Goal: Information Seeking & Learning: Understand process/instructions

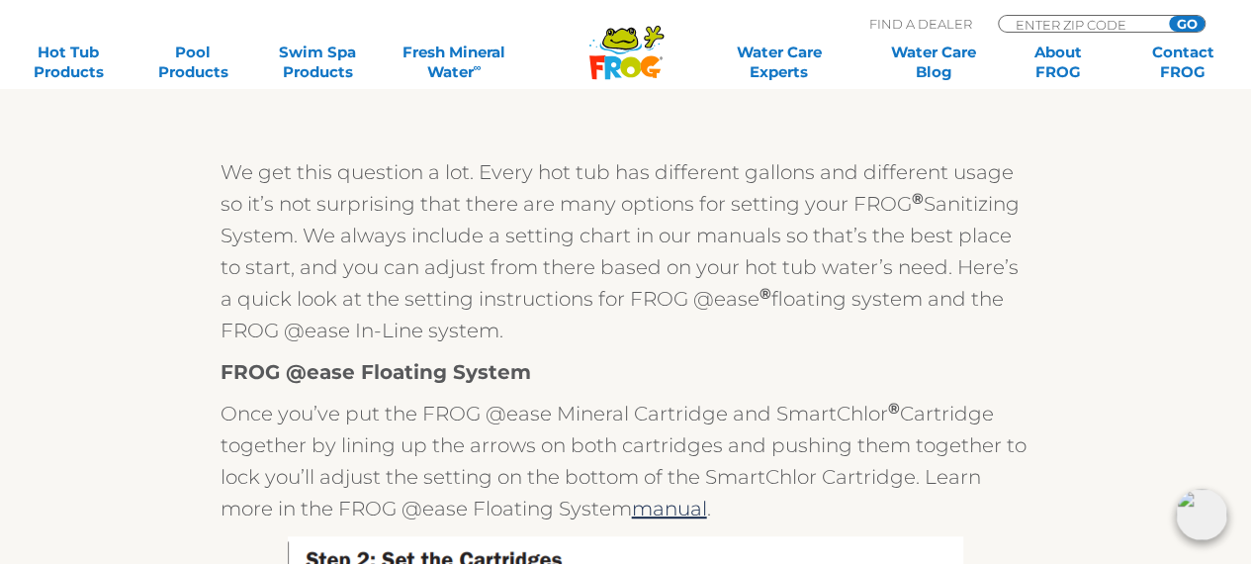
scroll to position [263, 0]
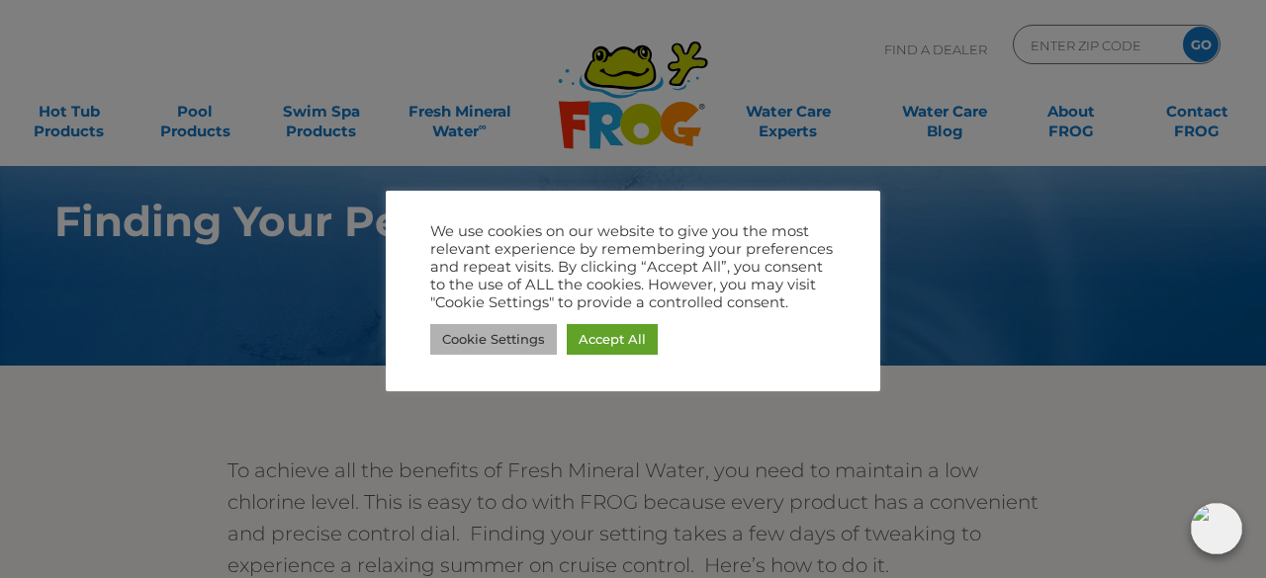
click at [498, 330] on link "Cookie Settings" at bounding box center [493, 339] width 127 height 31
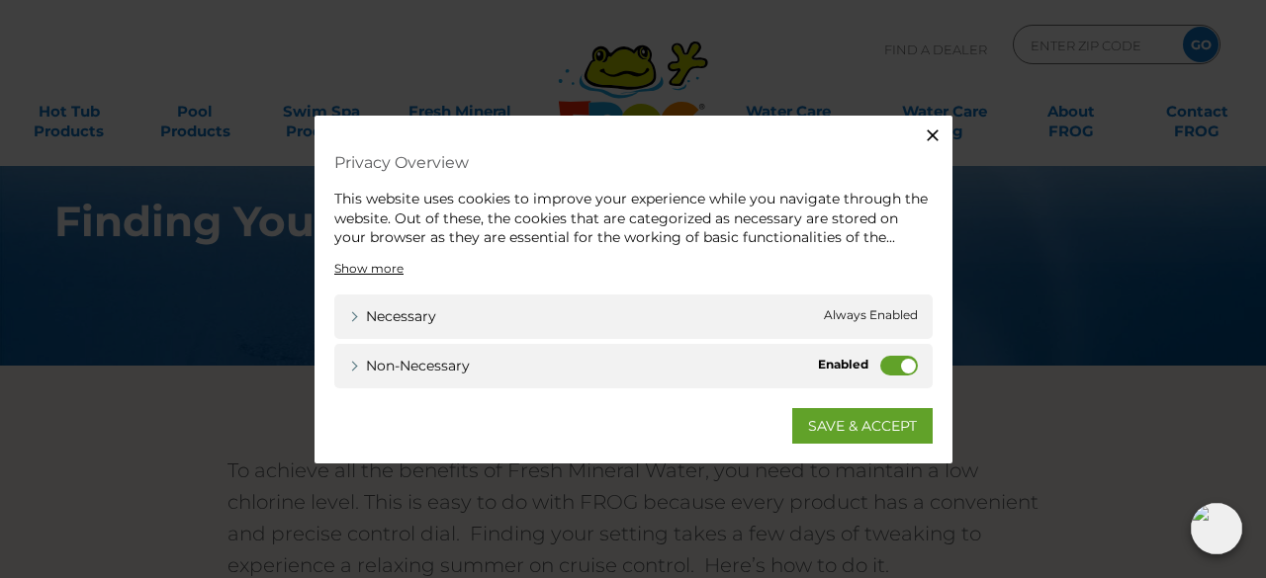
click at [909, 361] on label "Non-necessary" at bounding box center [899, 365] width 38 height 20
click at [0, 0] on input "Non-necessary" at bounding box center [0, 0] width 0 height 0
click at [825, 432] on link "SAVE & ACCEPT" at bounding box center [862, 425] width 140 height 36
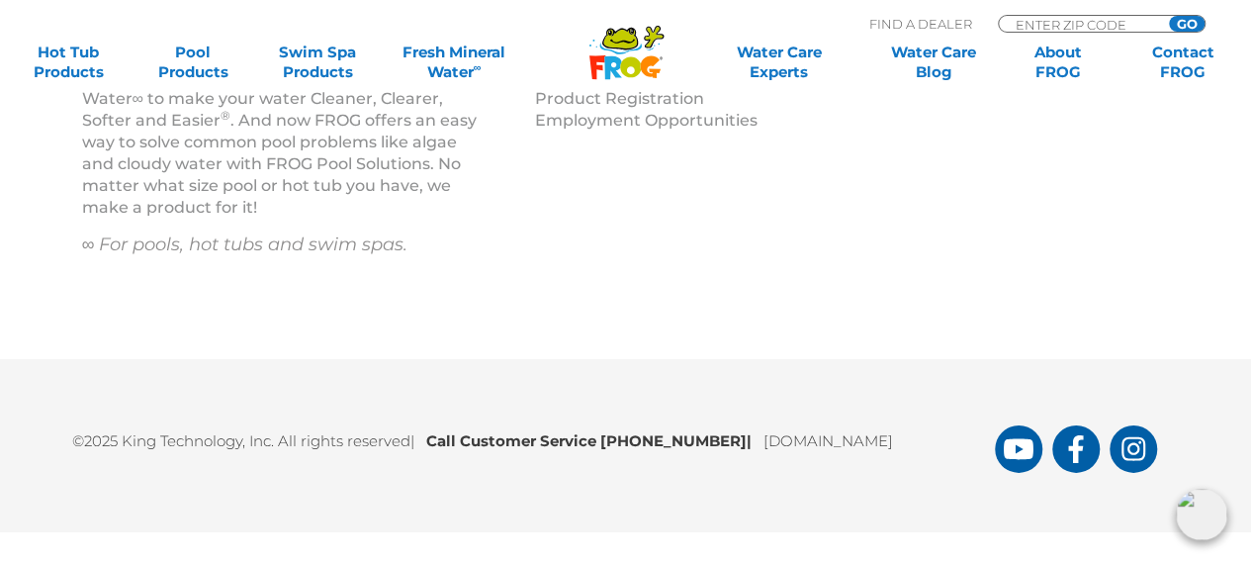
scroll to position [2960, 0]
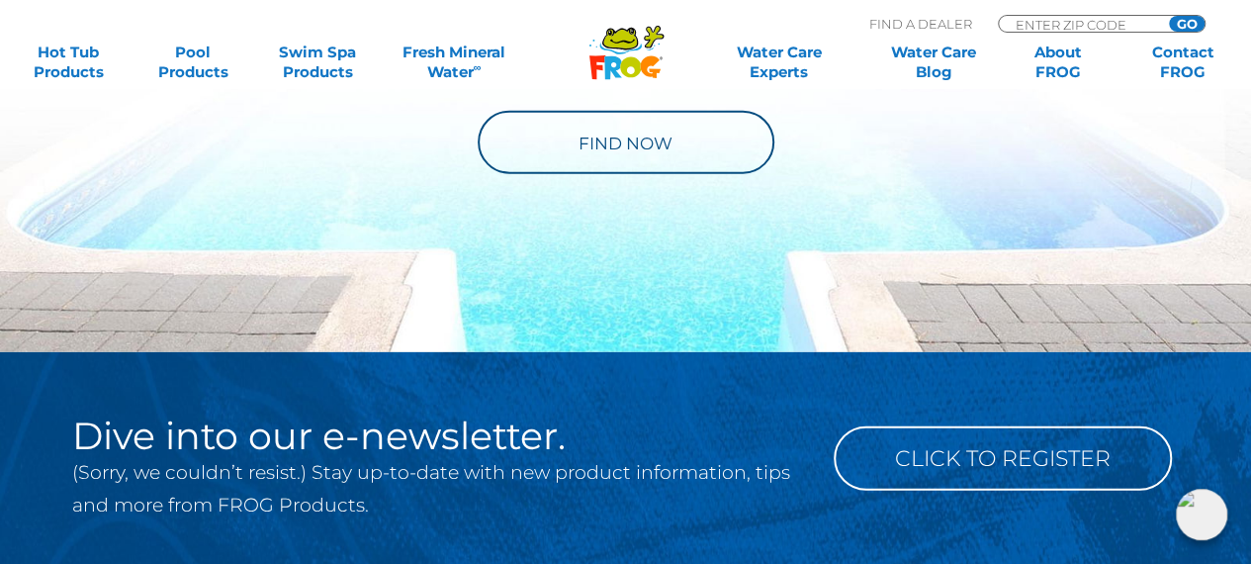
scroll to position [2373, 0]
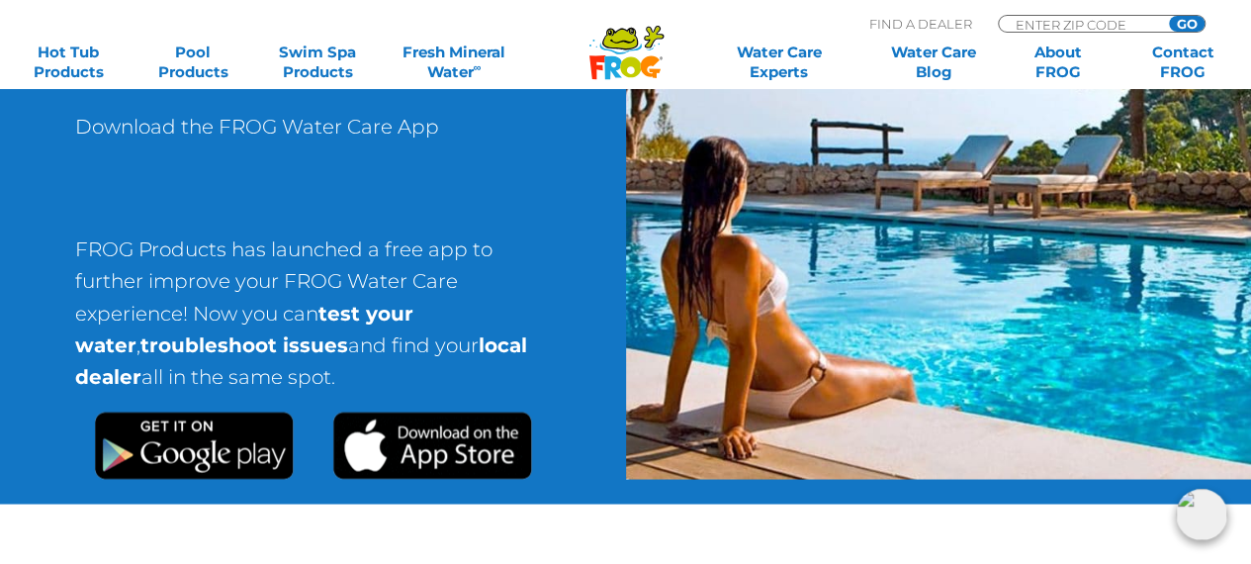
scroll to position [1714, 0]
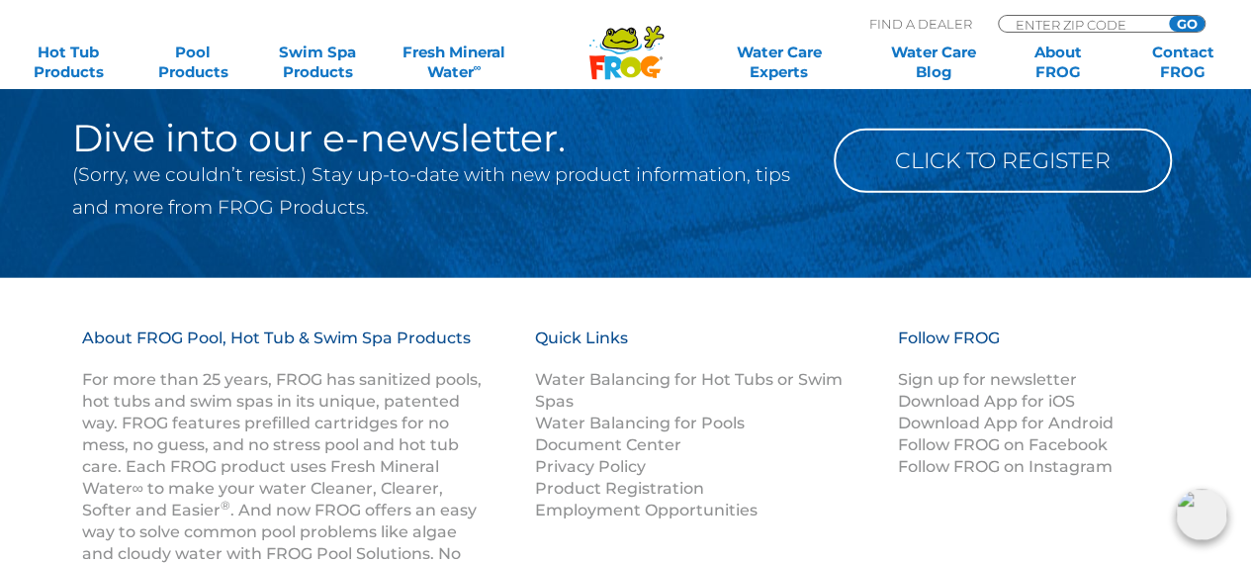
scroll to position [2636, 0]
